Goal: Task Accomplishment & Management: Manage account settings

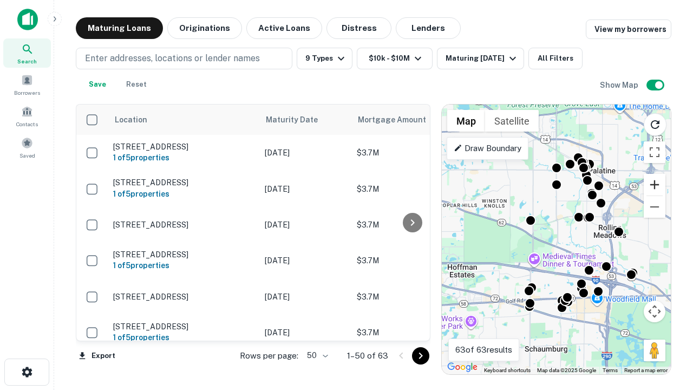
click at [654, 185] on button "Zoom in" at bounding box center [654, 185] width 22 height 22
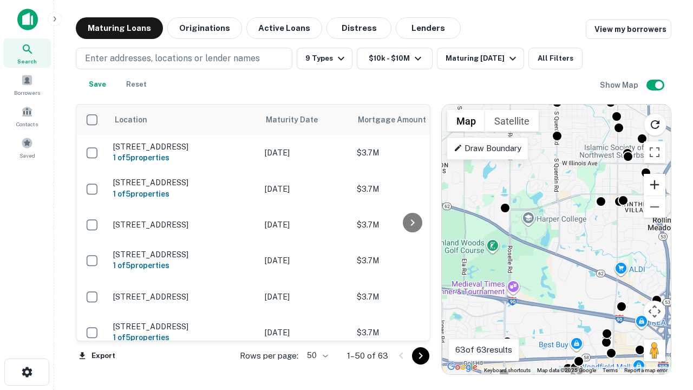
click at [654, 185] on button "Zoom in" at bounding box center [654, 185] width 22 height 22
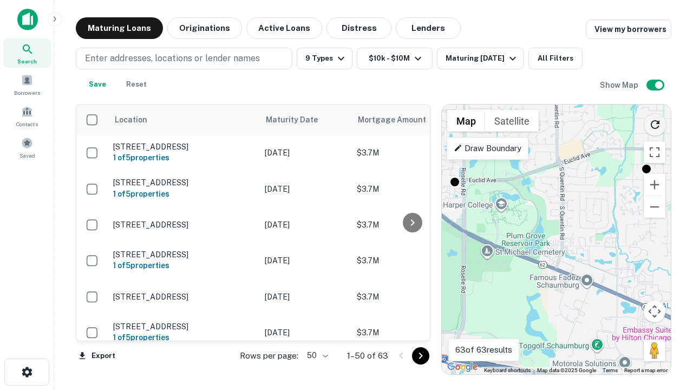
click at [655, 122] on icon "Reload search area" at bounding box center [654, 124] width 13 height 13
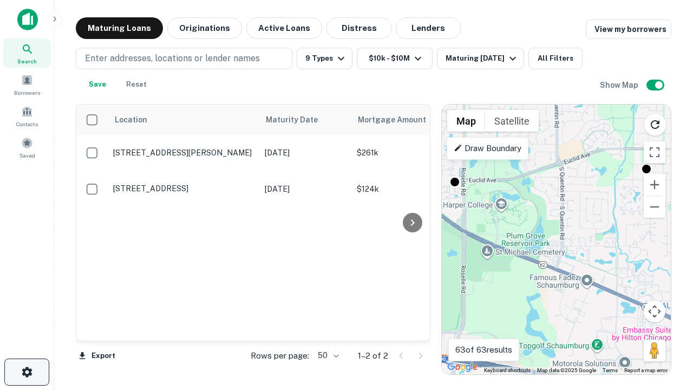
click at [27, 372] on icon "button" at bounding box center [27, 371] width 13 height 13
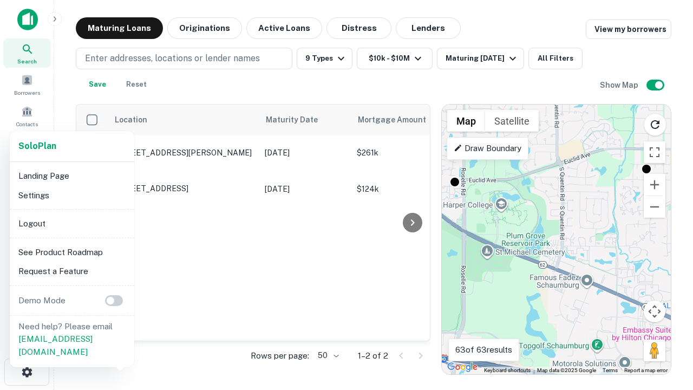
click at [71, 223] on li "Logout" at bounding box center [72, 223] width 116 height 19
